Goal: Information Seeking & Learning: Compare options

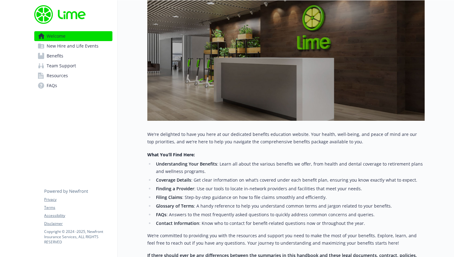
scroll to position [170, 0]
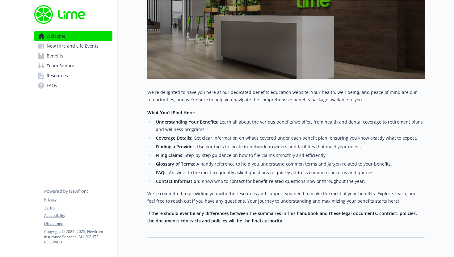
click at [61, 55] on span "Benefits" at bounding box center [55, 56] width 17 height 10
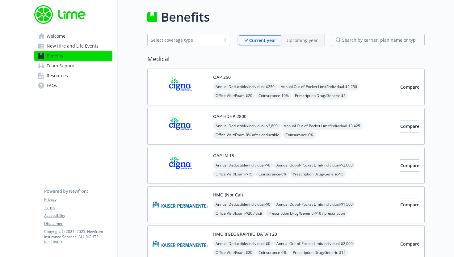
click at [66, 36] on link "Welcome" at bounding box center [73, 36] width 78 height 10
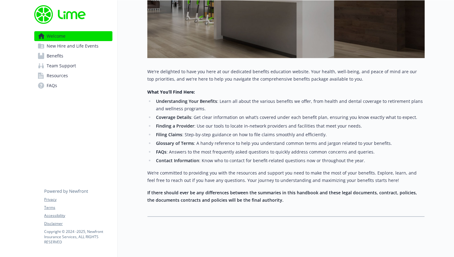
scroll to position [166, 0]
click at [71, 83] on link "FAQs" at bounding box center [73, 86] width 78 height 10
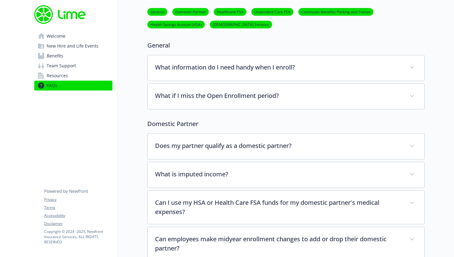
scroll to position [23, 0]
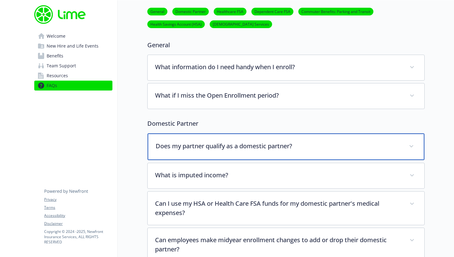
click at [227, 144] on p "Does my partner qualify as a domestic partner?" at bounding box center [279, 145] width 246 height 9
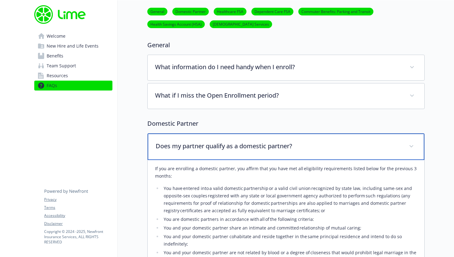
click at [227, 144] on p "Does my partner qualify as a domestic partner?" at bounding box center [279, 145] width 246 height 9
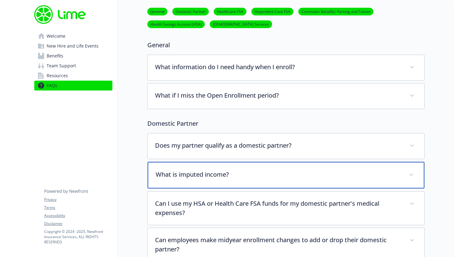
click at [221, 183] on div "What is imputed income?" at bounding box center [286, 175] width 277 height 27
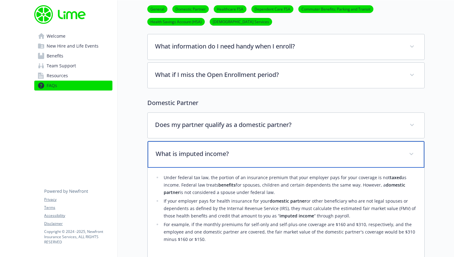
scroll to position [48, 0]
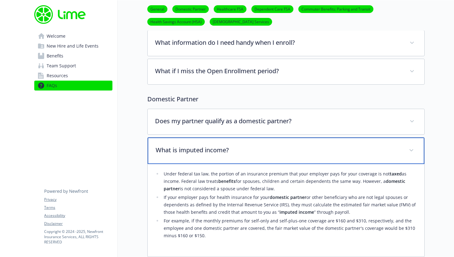
click at [227, 153] on p "What is imputed income?" at bounding box center [279, 149] width 246 height 9
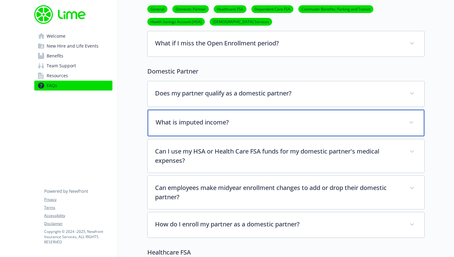
scroll to position [103, 0]
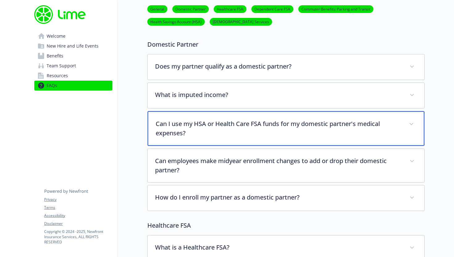
click at [232, 124] on p "Can I use my HSA or Health Care FSA funds for my domestic partner's medical exp…" at bounding box center [279, 128] width 246 height 19
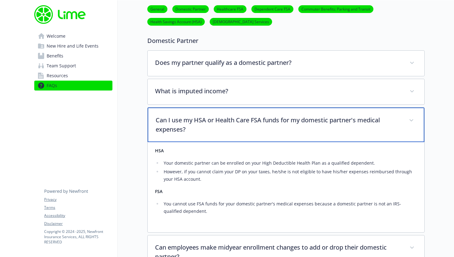
scroll to position [107, 0]
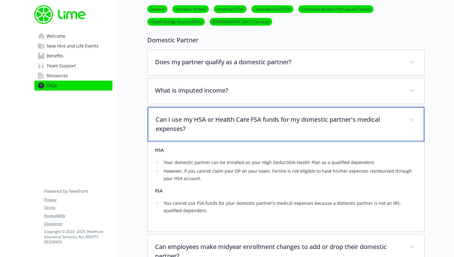
click at [232, 124] on p "Can I use my HSA or Health Care FSA funds for my domestic partner's medical exp…" at bounding box center [279, 124] width 246 height 19
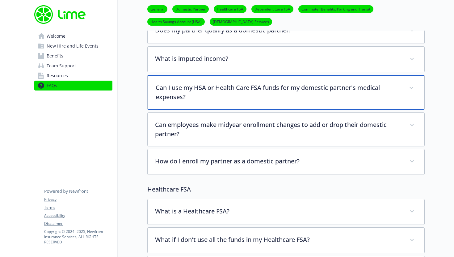
scroll to position [139, 0]
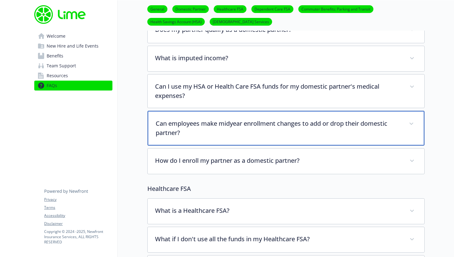
click at [232, 129] on p "Can employees make midyear enrollment changes to add or drop their domestic par…" at bounding box center [279, 128] width 246 height 19
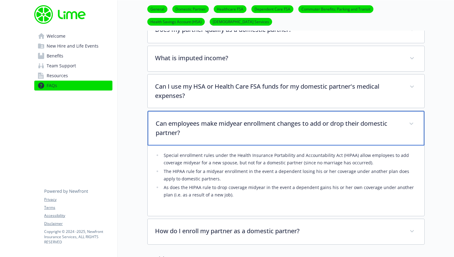
click at [232, 129] on p "Can employees make midyear enrollment changes to add or drop their domestic par…" at bounding box center [279, 128] width 246 height 19
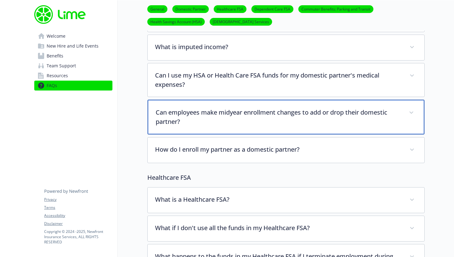
scroll to position [162, 0]
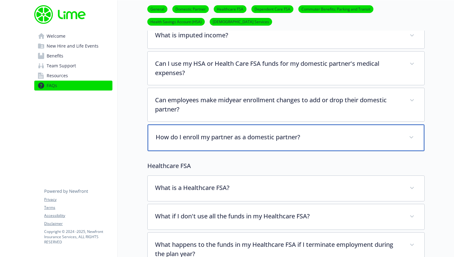
click at [232, 140] on p "How do I enroll my partner as a domestic partner?" at bounding box center [279, 136] width 246 height 9
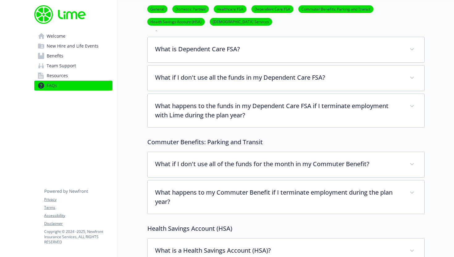
scroll to position [482, 0]
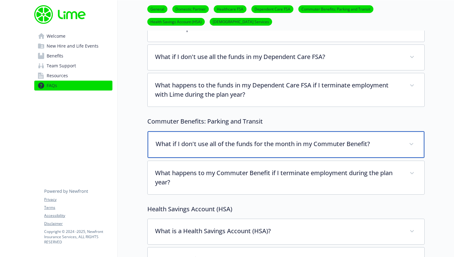
click at [232, 144] on p "What if I don't use all of the funds for the month in my Commuter Benefit?" at bounding box center [279, 143] width 246 height 9
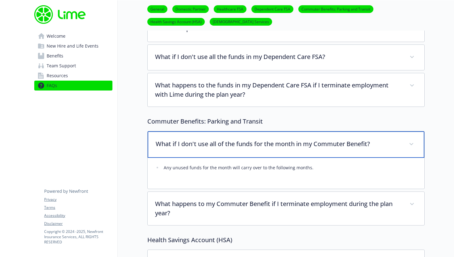
click at [232, 144] on p "What if I don't use all of the funds for the month in my Commuter Benefit?" at bounding box center [279, 143] width 246 height 9
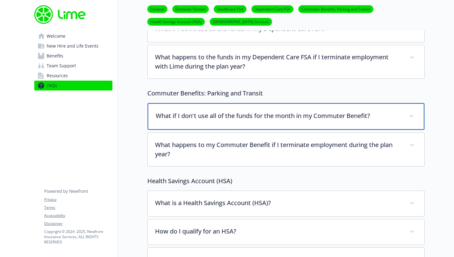
scroll to position [511, 0]
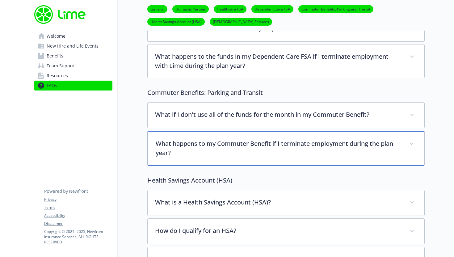
click at [237, 159] on div "What happens to my Commuter Benefit if I terminate employment during the plan y…" at bounding box center [286, 148] width 277 height 35
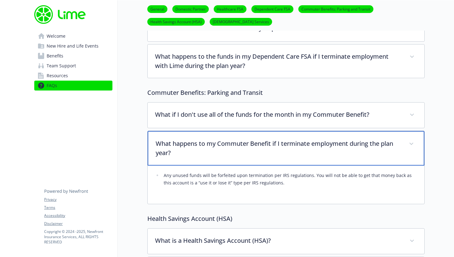
click at [237, 159] on div "What happens to my Commuter Benefit if I terminate employment during the plan y…" at bounding box center [286, 148] width 277 height 35
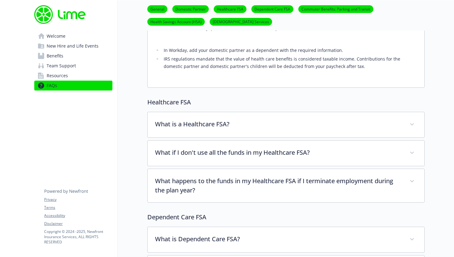
scroll to position [0, 0]
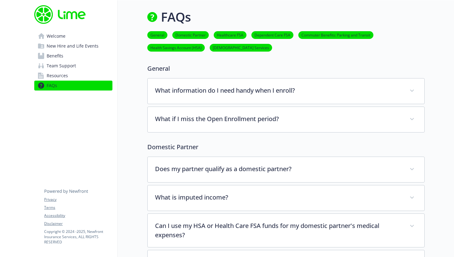
click at [63, 68] on span "Team Support" at bounding box center [61, 66] width 29 height 10
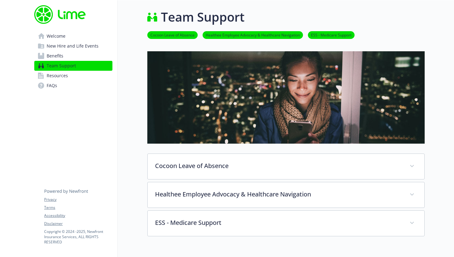
click at [63, 74] on span "Resources" at bounding box center [57, 76] width 21 height 10
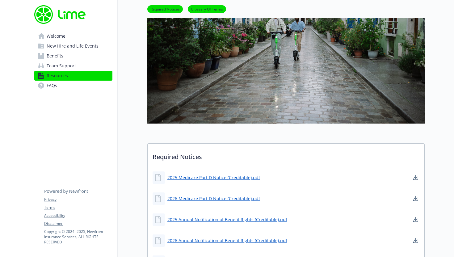
scroll to position [173, 0]
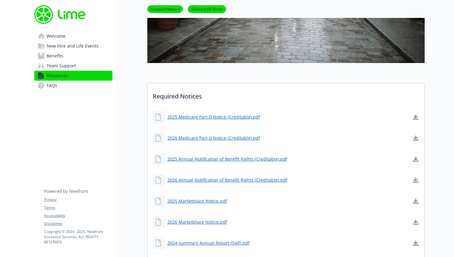
click at [69, 34] on link "Welcome" at bounding box center [73, 36] width 78 height 10
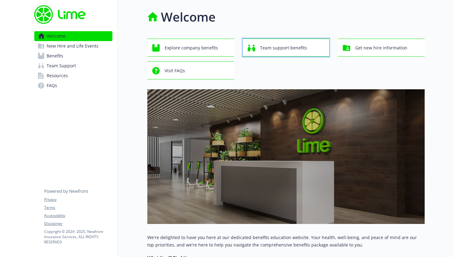
click at [287, 52] on span "Team support benefits" at bounding box center [283, 48] width 47 height 12
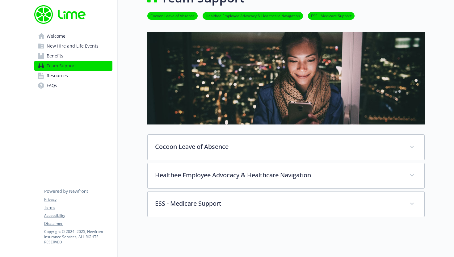
scroll to position [19, 0]
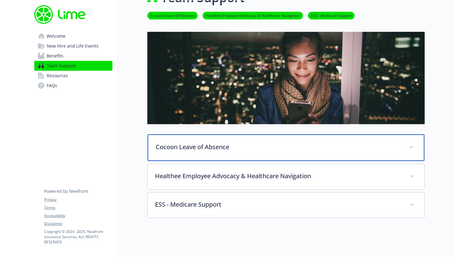
click at [293, 140] on div "Cocoon Leave of Absence" at bounding box center [286, 147] width 277 height 27
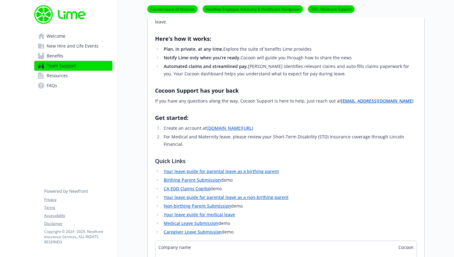
scroll to position [176, 0]
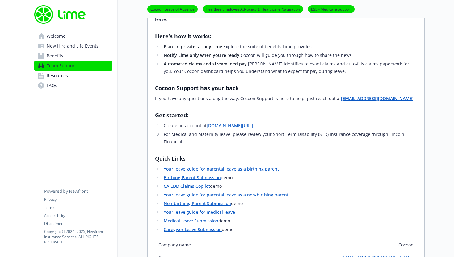
click at [79, 54] on link "Benefits" at bounding box center [73, 56] width 78 height 10
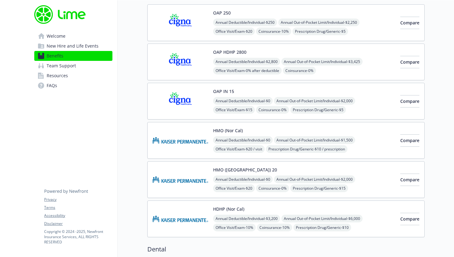
scroll to position [66, 0]
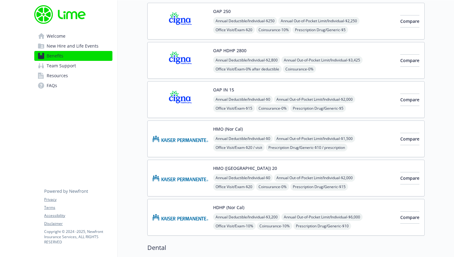
click at [67, 69] on span "Team Support" at bounding box center [61, 66] width 29 height 10
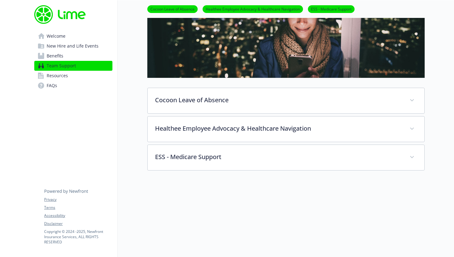
click at [69, 40] on link "Welcome" at bounding box center [73, 36] width 78 height 10
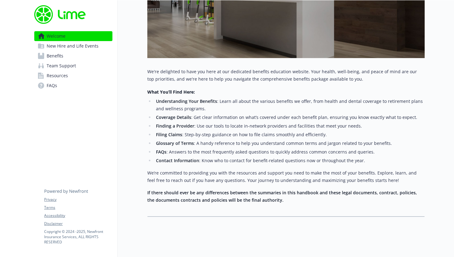
scroll to position [170, 0]
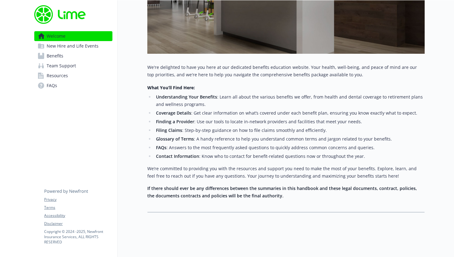
click at [59, 81] on link "FAQs" at bounding box center [73, 86] width 78 height 10
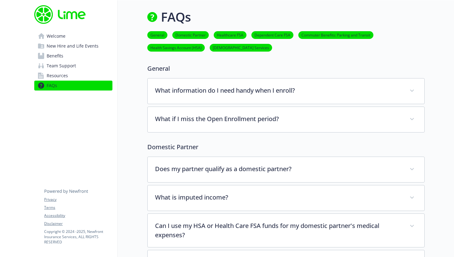
click at [158, 37] on link "General" at bounding box center [157, 35] width 20 height 6
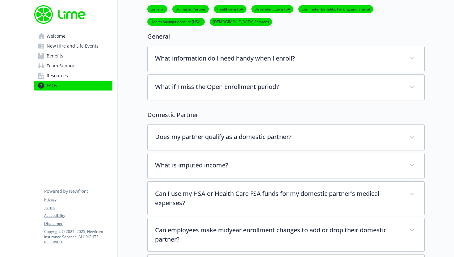
scroll to position [25, 0]
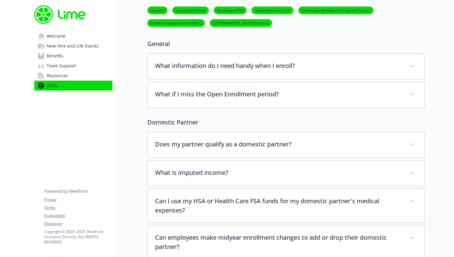
click at [60, 37] on span "Welcome" at bounding box center [56, 36] width 19 height 10
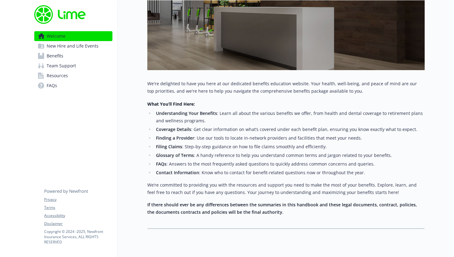
scroll to position [157, 0]
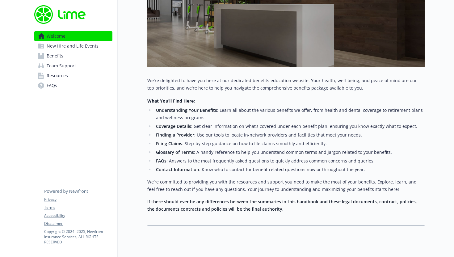
click at [48, 45] on span "New Hire and Life Events" at bounding box center [73, 46] width 52 height 10
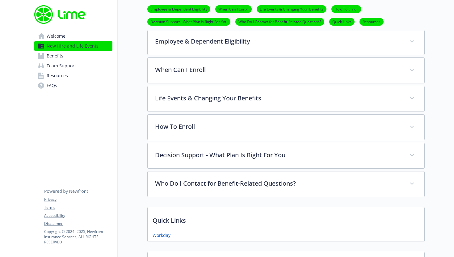
scroll to position [231, 0]
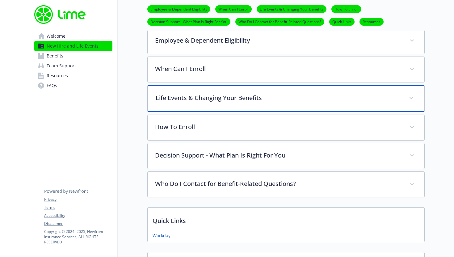
click at [232, 96] on p "Life Events & Changing Your Benefits" at bounding box center [279, 97] width 246 height 9
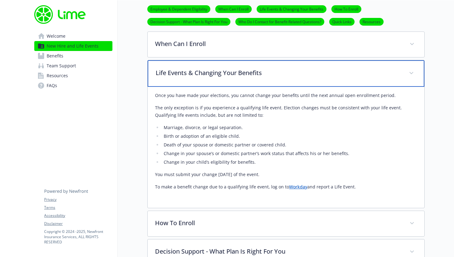
scroll to position [262, 0]
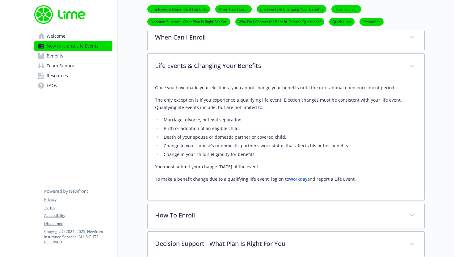
click at [297, 181] on link "Workday" at bounding box center [298, 179] width 18 height 6
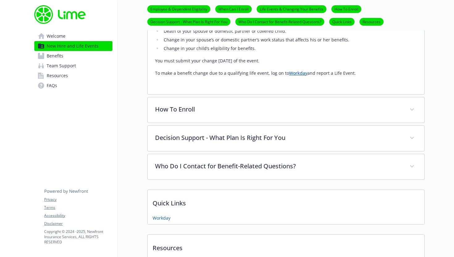
scroll to position [370, 0]
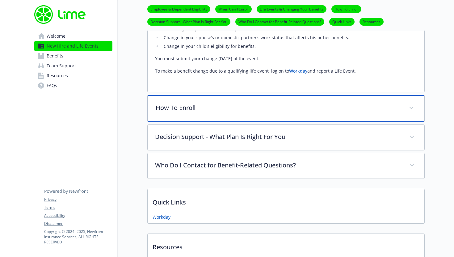
click at [327, 108] on p "How To Enroll" at bounding box center [279, 107] width 246 height 9
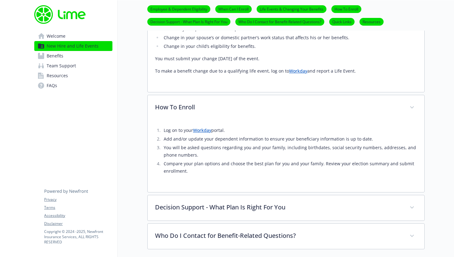
click at [209, 132] on link "Workday" at bounding box center [202, 130] width 18 height 6
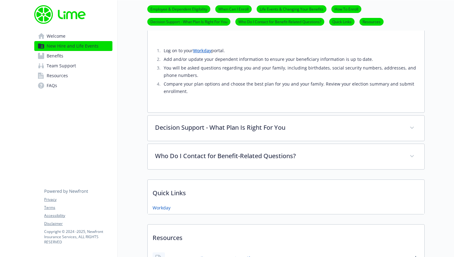
scroll to position [488, 0]
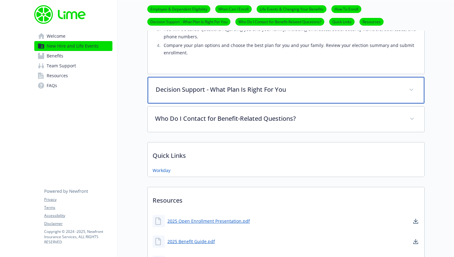
click at [220, 90] on p "Decision Support - What Plan Is Right For You" at bounding box center [279, 89] width 246 height 9
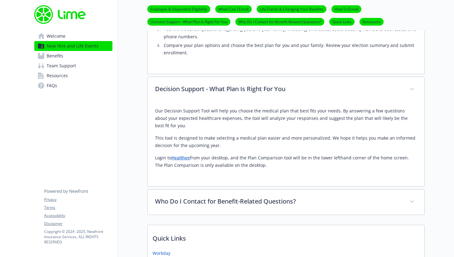
click at [70, 35] on link "Welcome" at bounding box center [73, 36] width 78 height 10
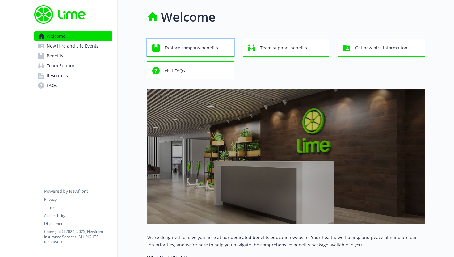
click at [184, 50] on span "Explore company benefits" at bounding box center [191, 48] width 53 height 12
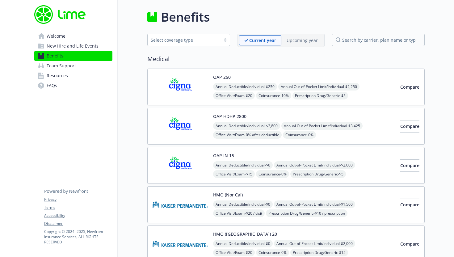
scroll to position [3, 0]
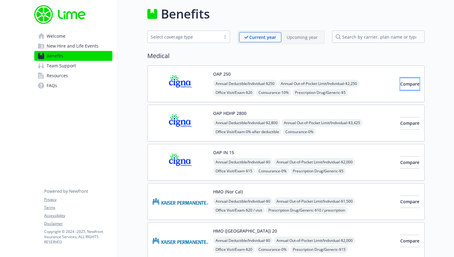
click at [400, 81] on button "Compare" at bounding box center [409, 84] width 19 height 12
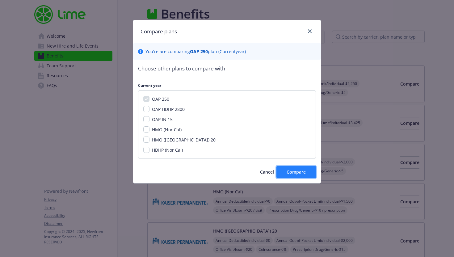
click at [303, 169] on span "Compare" at bounding box center [296, 172] width 19 height 6
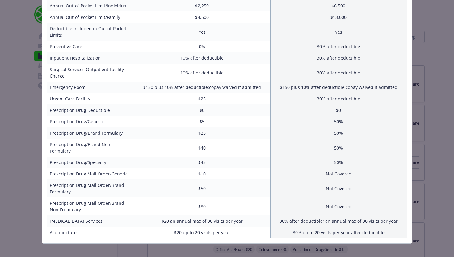
scroll to position [0, 0]
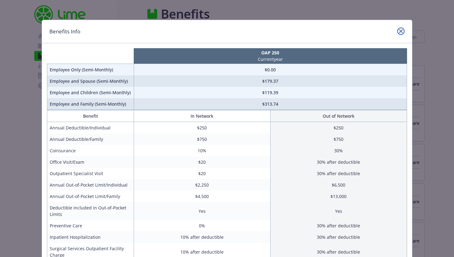
click at [399, 30] on link "close" at bounding box center [400, 30] width 7 height 7
